Goal: Find specific page/section: Find specific page/section

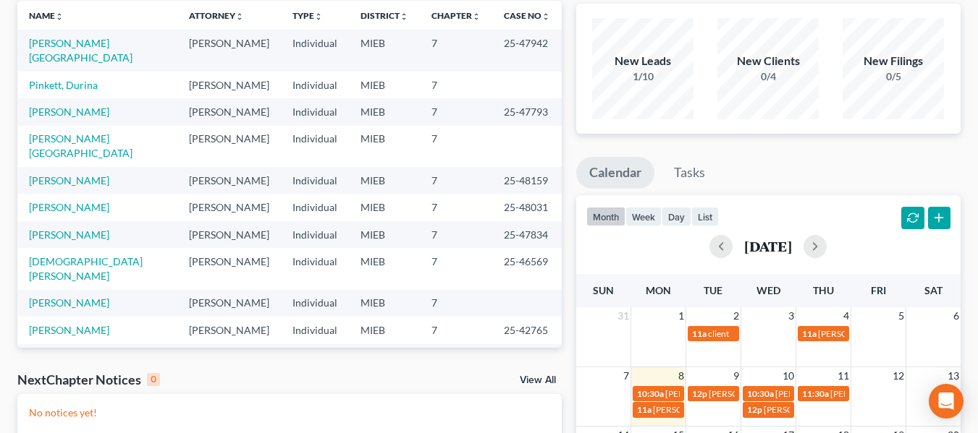
scroll to position [103, 0]
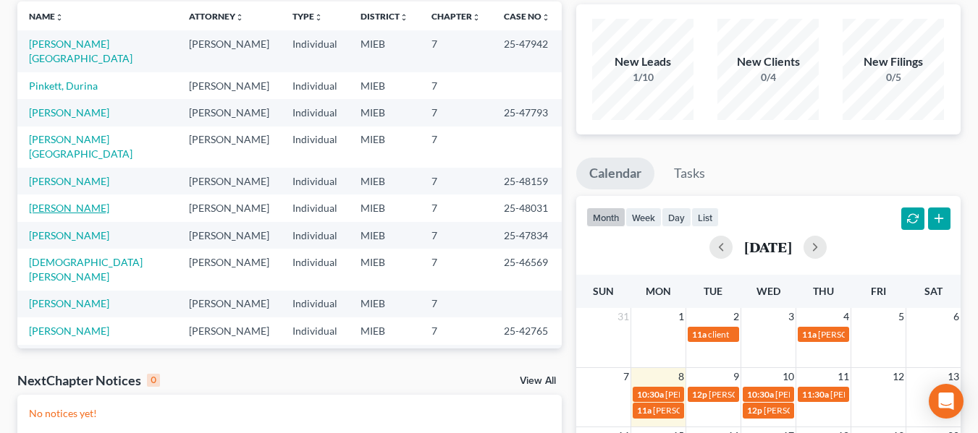
click at [65, 202] on link "Stevens, Dale" at bounding box center [69, 208] width 80 height 12
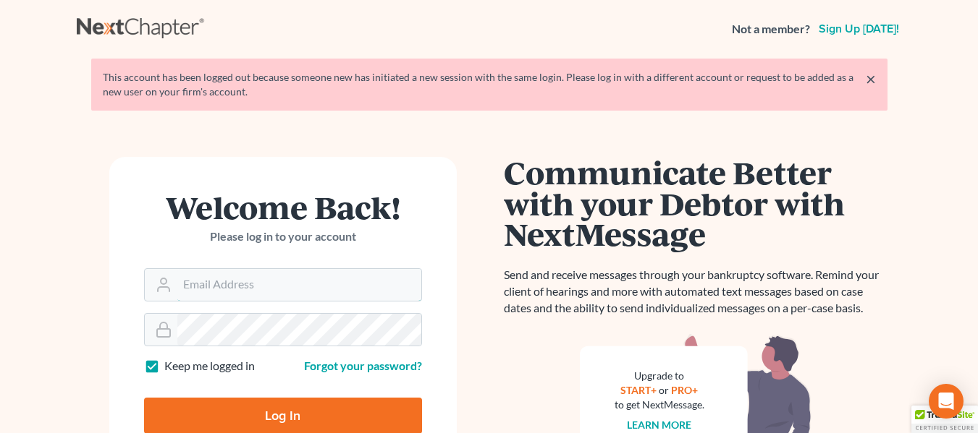
type input "avi@adlerlawfirmpllc.com"
click at [285, 424] on input "Log In" at bounding box center [283, 416] width 278 height 36
type input "Thinking..."
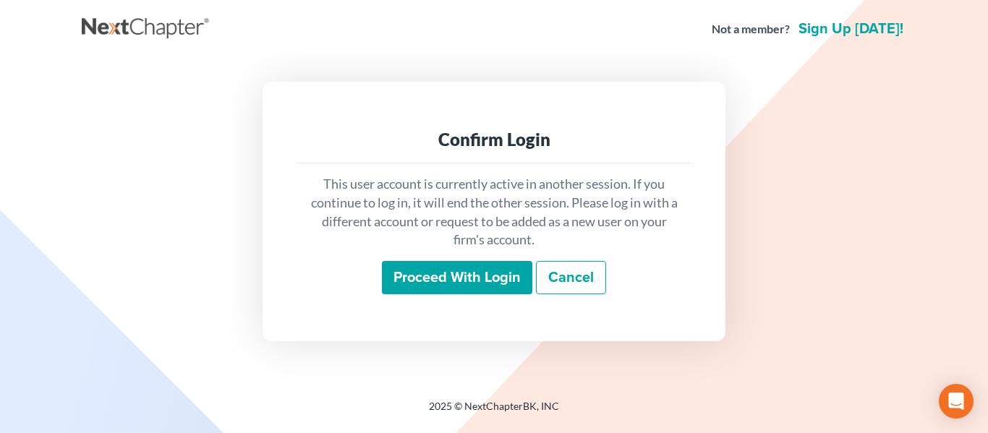
click at [465, 268] on input "Proceed with login" at bounding box center [457, 277] width 151 height 33
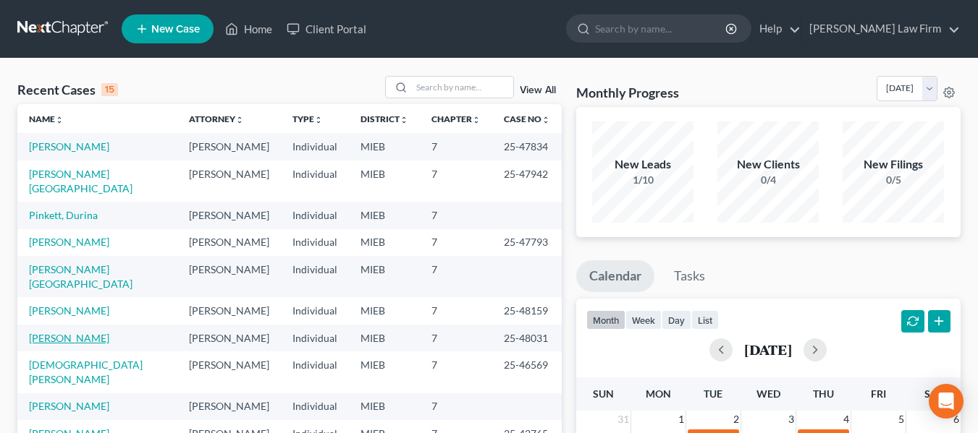
click at [62, 332] on link "Stevens, Dale" at bounding box center [69, 338] width 80 height 12
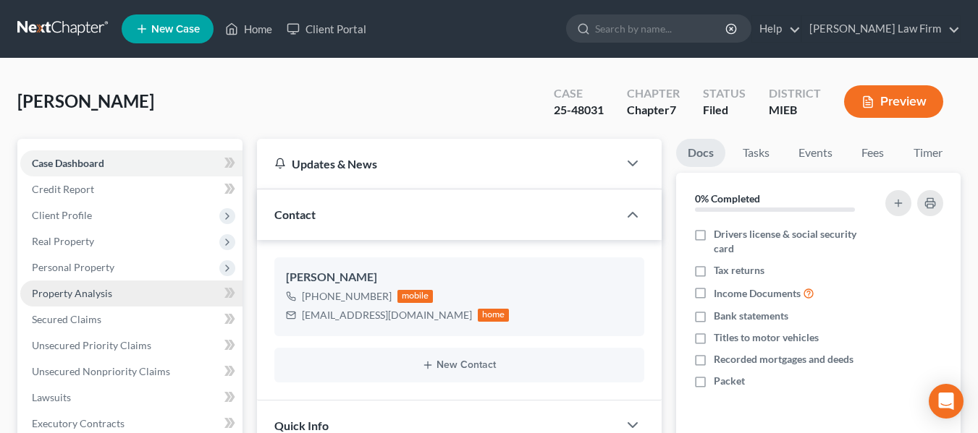
click at [93, 287] on span "Property Analysis" at bounding box center [72, 293] width 80 height 12
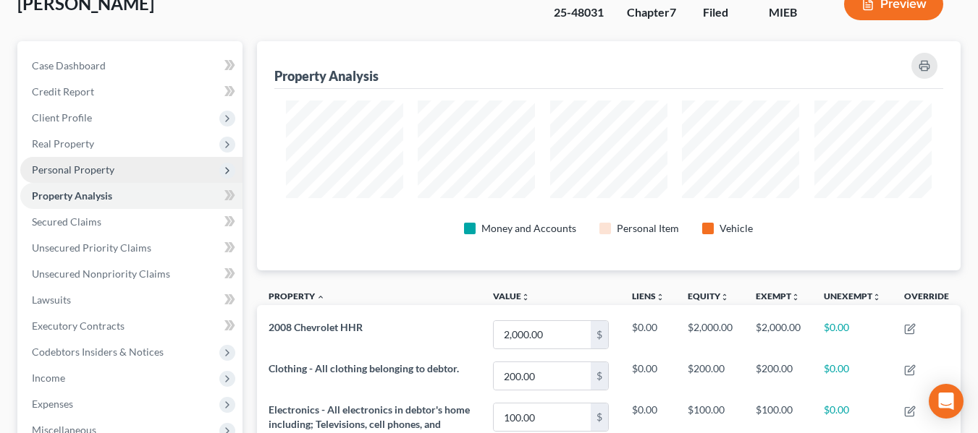
scroll to position [95, 0]
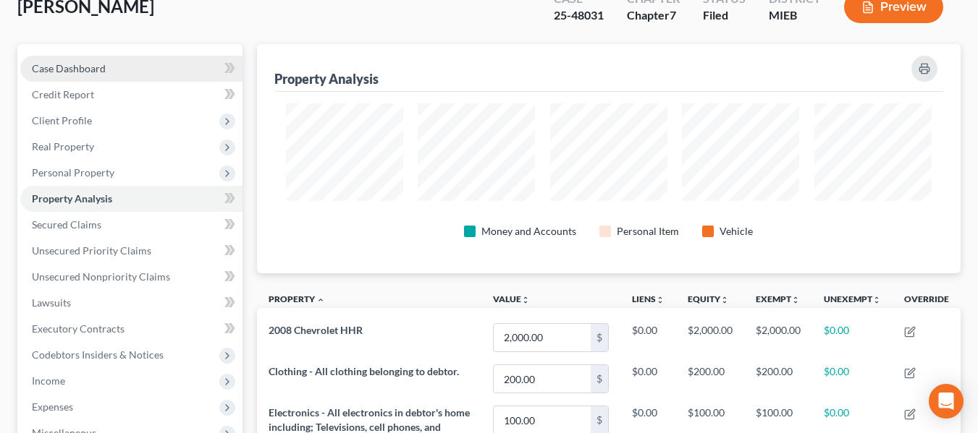
click at [73, 69] on span "Case Dashboard" at bounding box center [69, 68] width 74 height 12
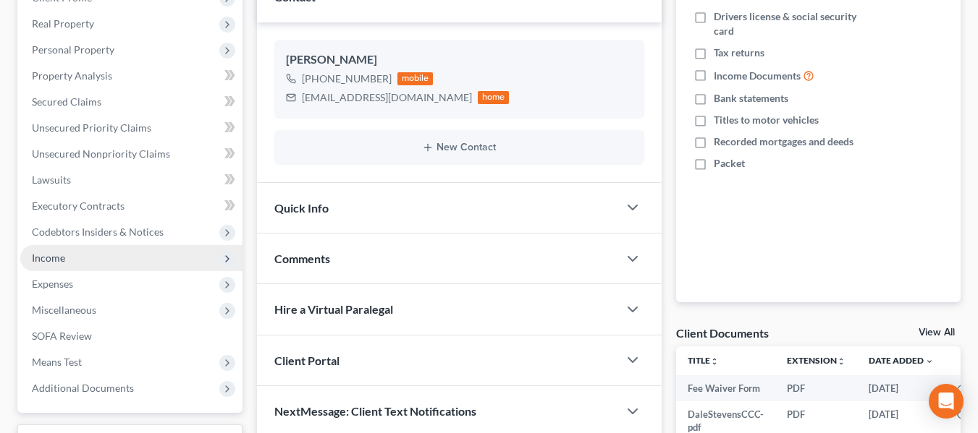
scroll to position [219, 0]
click at [64, 253] on span "Income" at bounding box center [48, 257] width 33 height 12
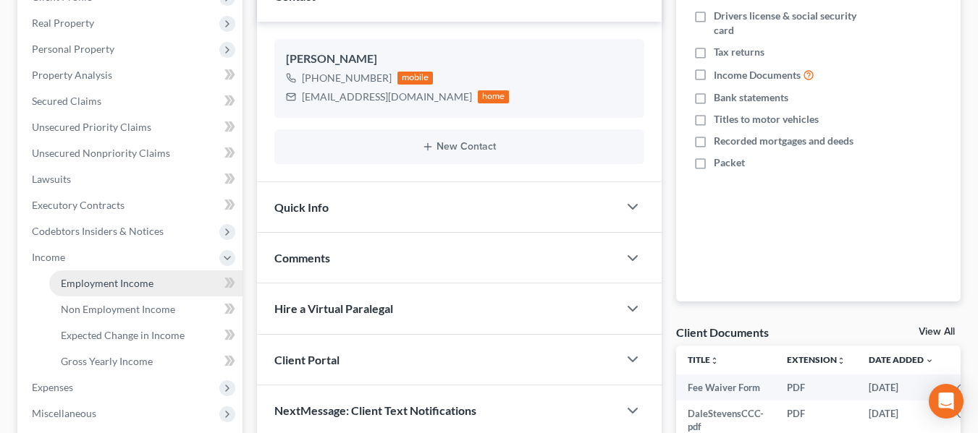
click at [119, 288] on span "Employment Income" at bounding box center [107, 283] width 93 height 12
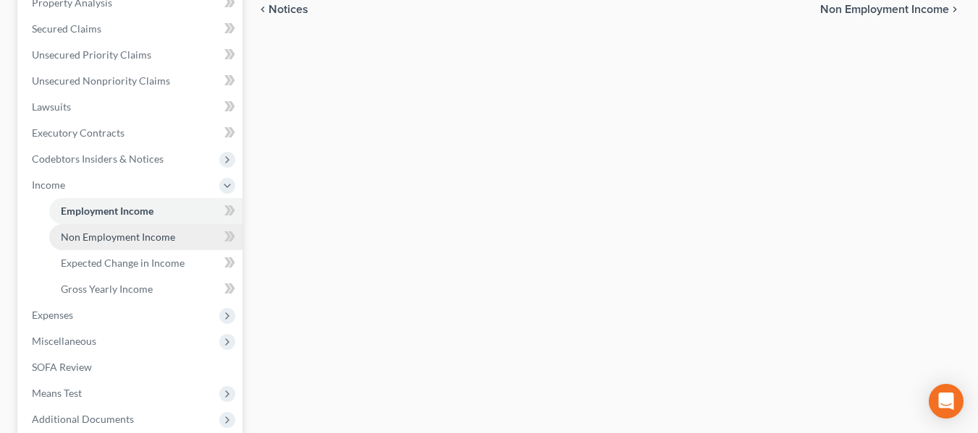
scroll to position [306, 0]
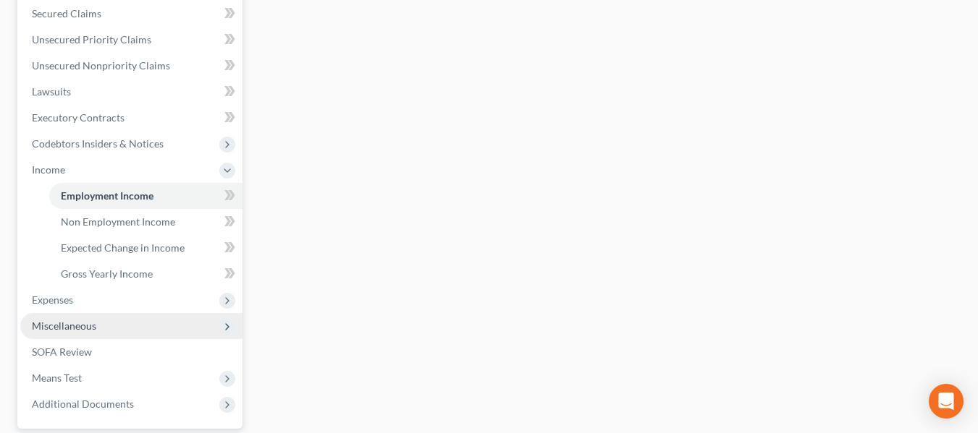
click at [116, 325] on span "Miscellaneous" at bounding box center [131, 326] width 222 height 26
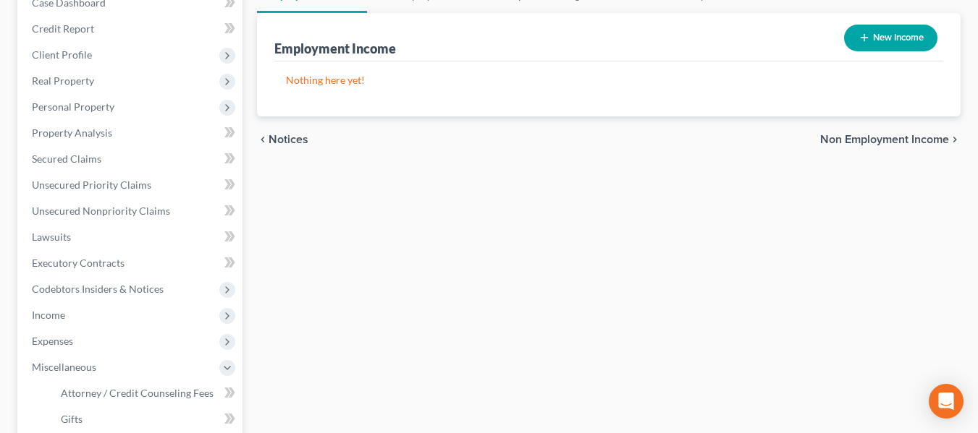
scroll to position [0, 0]
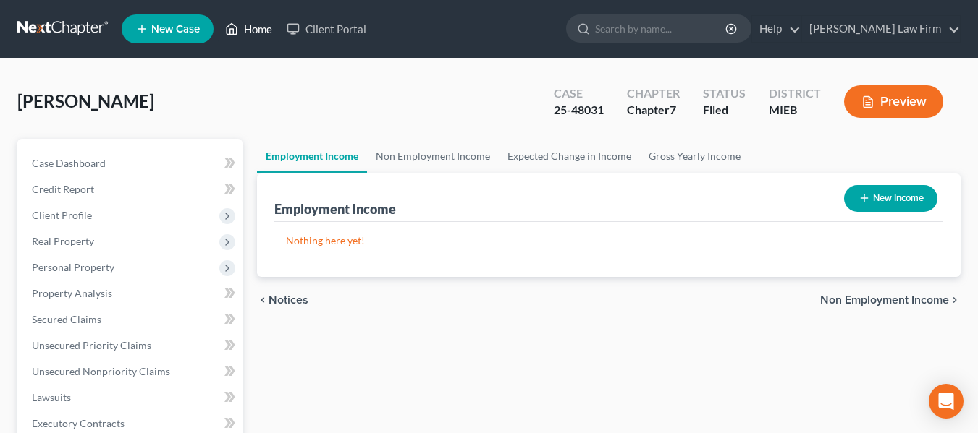
click at [249, 22] on link "Home" at bounding box center [249, 29] width 62 height 26
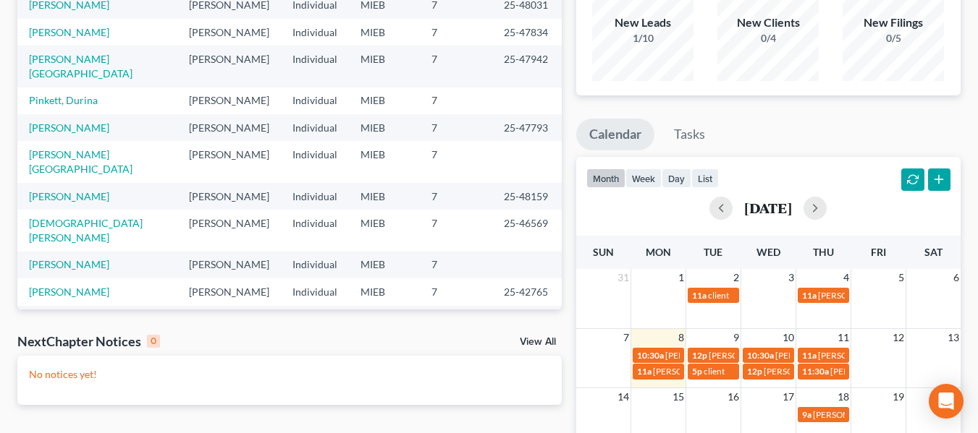
scroll to position [143, 0]
